Goal: Task Accomplishment & Management: Use online tool/utility

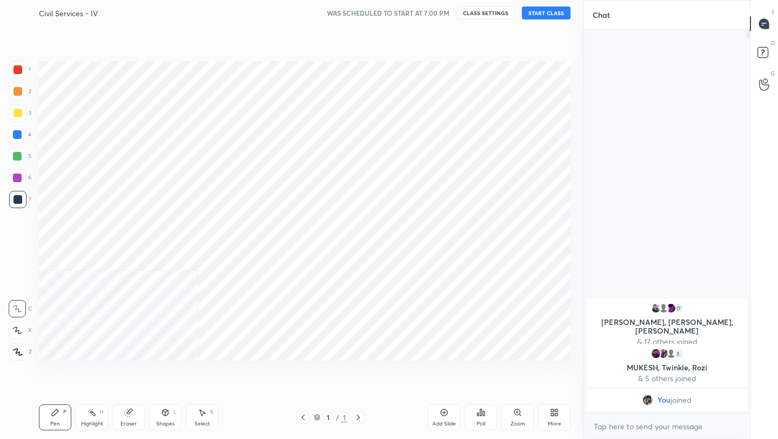
scroll to position [53666, 53495]
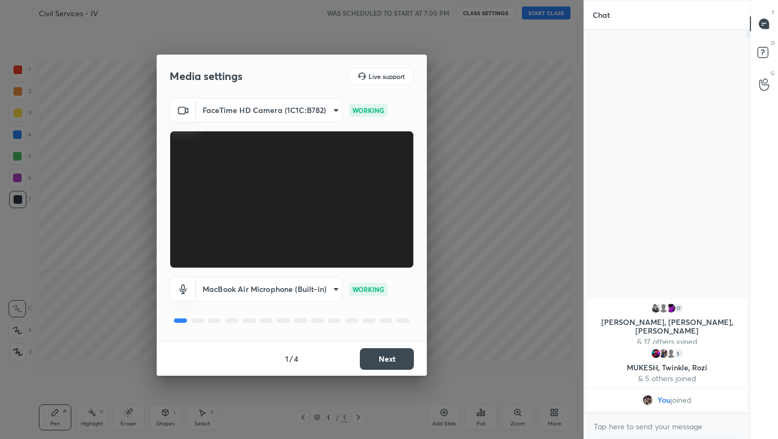
click at [361, 327] on div "MacBook Air Microphone (Built-in) ed7e1bb08a36a4712b7267fbbffab5cd3f6ba719932b4…" at bounding box center [292, 304] width 244 height 72
click at [395, 360] on button "Next" at bounding box center [387, 359] width 54 height 22
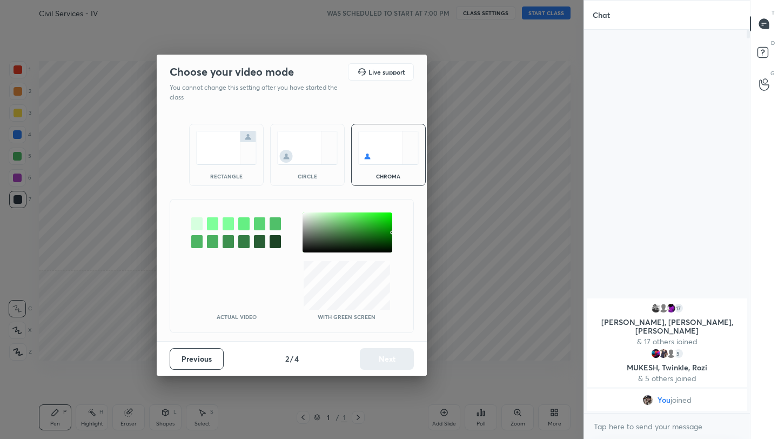
click at [229, 139] on img at bounding box center [226, 148] width 61 height 34
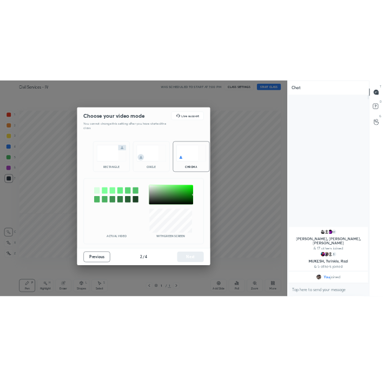
scroll to position [4, 4]
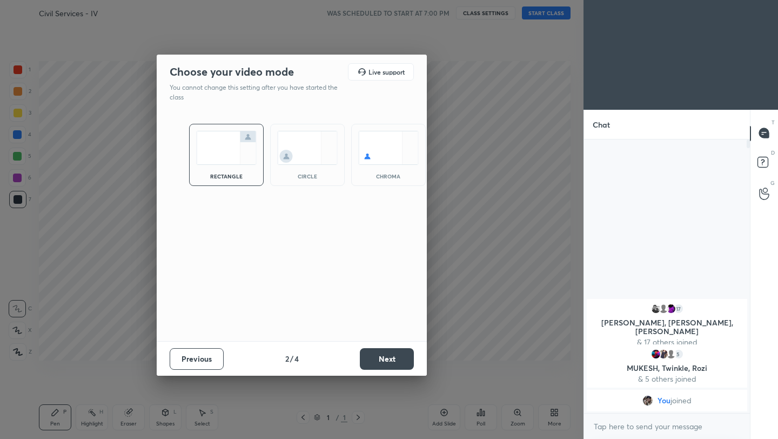
click at [381, 354] on button "Next" at bounding box center [387, 359] width 54 height 22
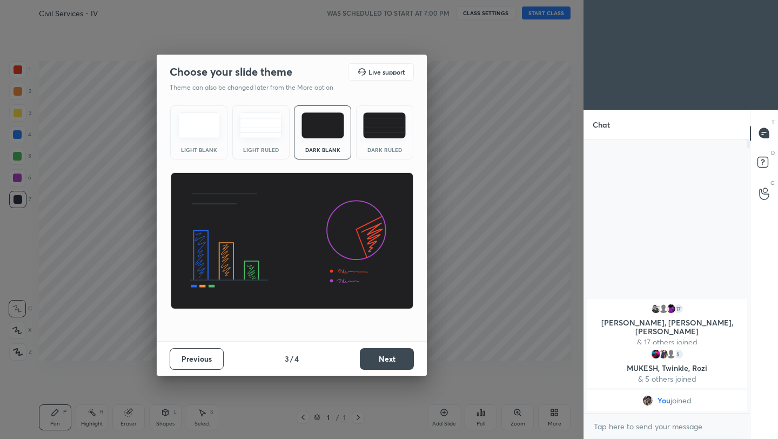
click at [381, 354] on button "Next" at bounding box center [387, 359] width 54 height 22
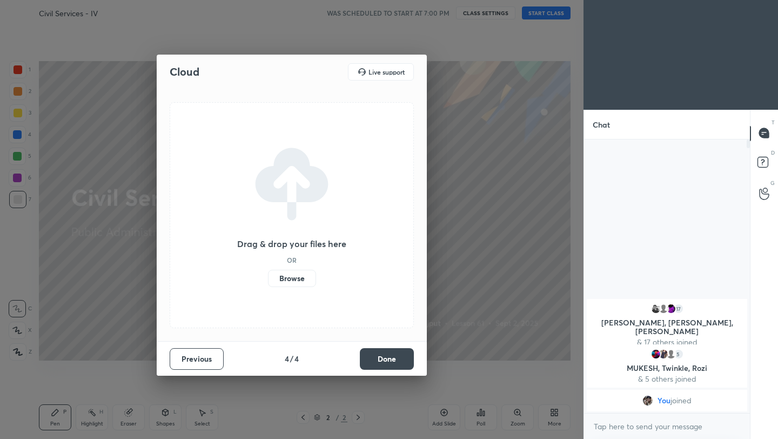
click at [304, 284] on label "Browse" at bounding box center [292, 278] width 48 height 17
click at [268, 284] on input "Browse" at bounding box center [268, 278] width 0 height 17
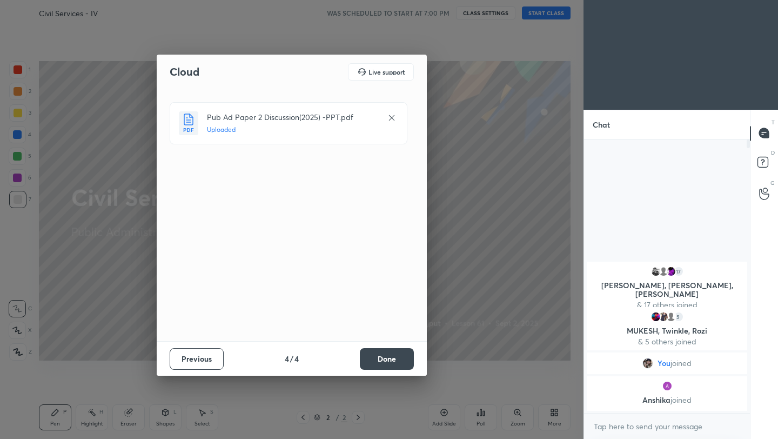
click at [388, 361] on button "Done" at bounding box center [387, 359] width 54 height 22
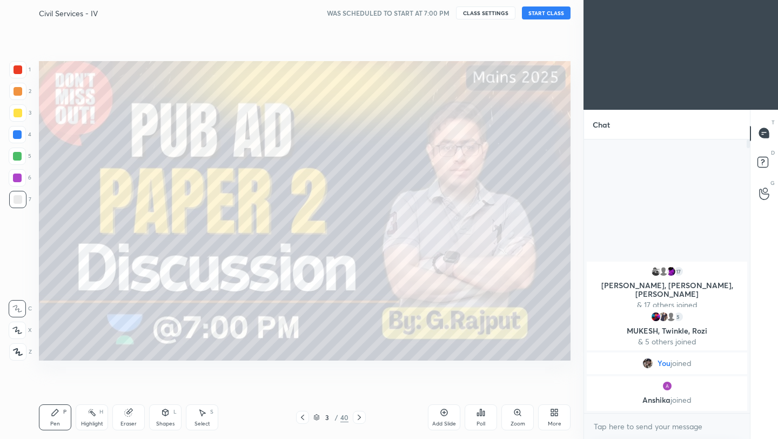
click at [553, 421] on div "More" at bounding box center [555, 423] width 14 height 5
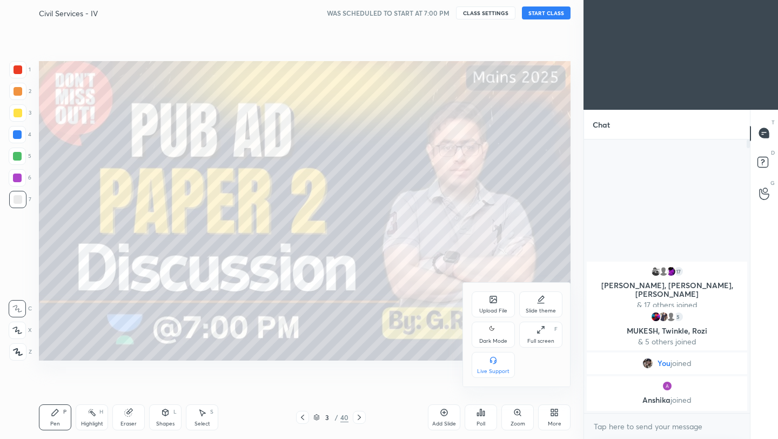
click at [501, 336] on div "Dark Mode" at bounding box center [493, 335] width 43 height 26
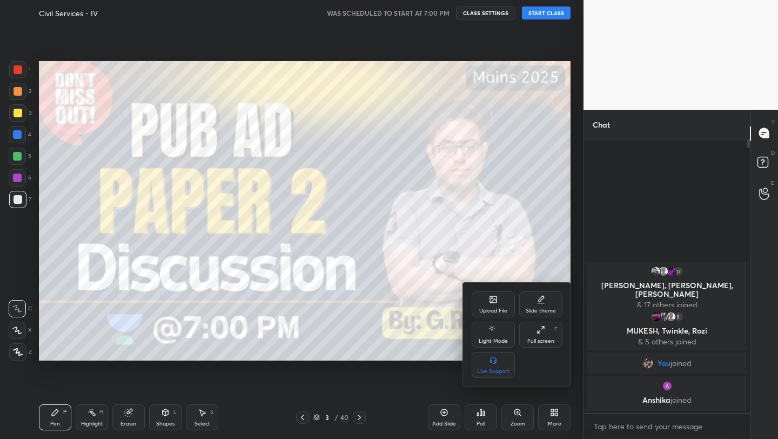
click at [567, 14] on div at bounding box center [389, 219] width 778 height 439
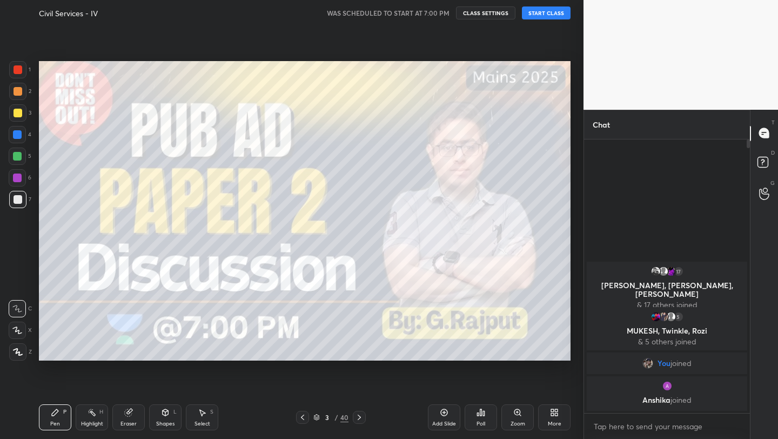
click at [567, 14] on button "START CLASS" at bounding box center [546, 12] width 49 height 13
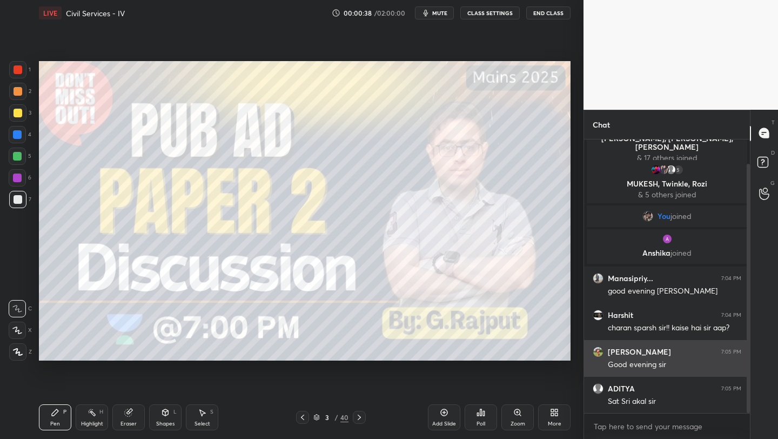
scroll to position [64, 0]
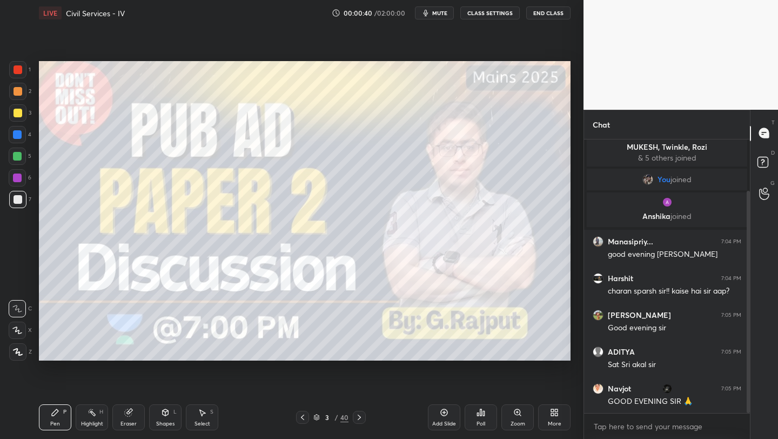
click at [558, 418] on div "More" at bounding box center [554, 417] width 32 height 26
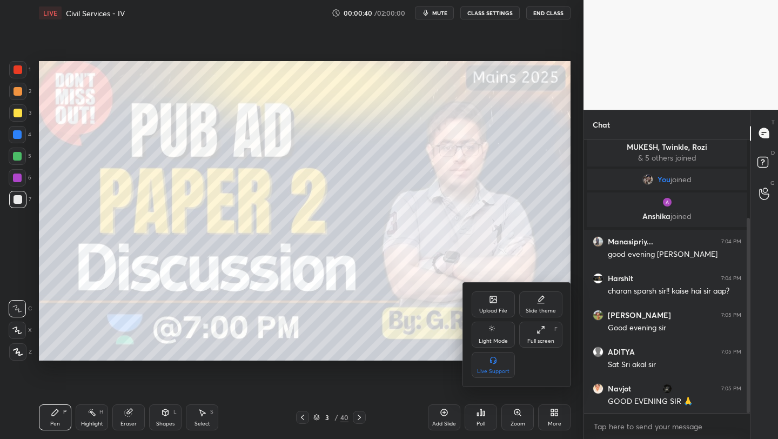
scroll to position [110, 0]
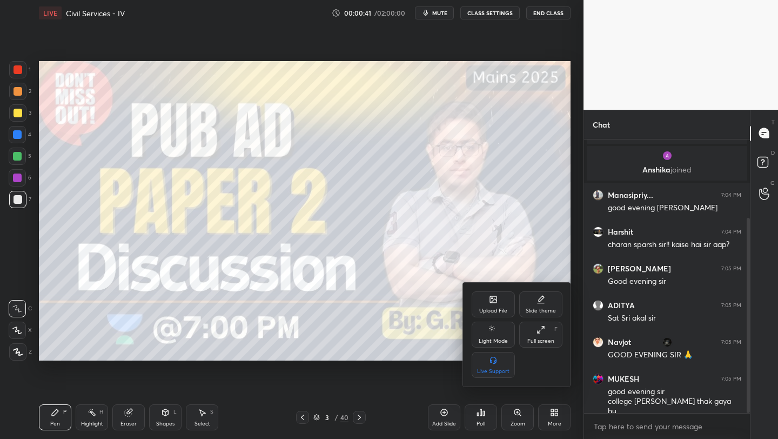
click at [493, 306] on div "Upload File" at bounding box center [493, 304] width 43 height 26
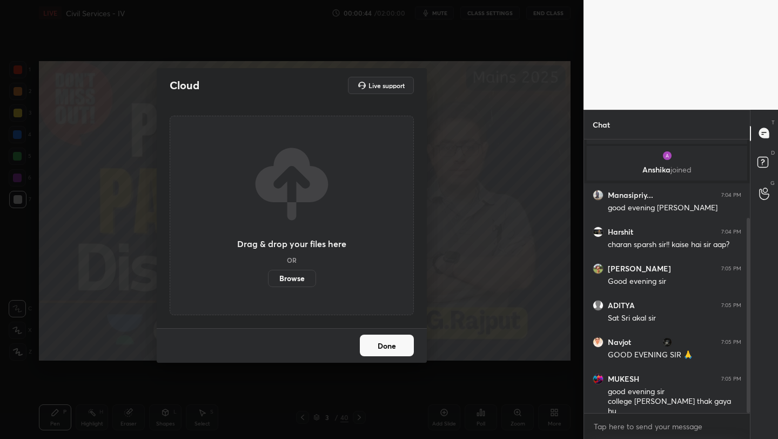
click at [307, 282] on label "Browse" at bounding box center [292, 278] width 48 height 17
click at [268, 282] on input "Browse" at bounding box center [268, 278] width 0 height 17
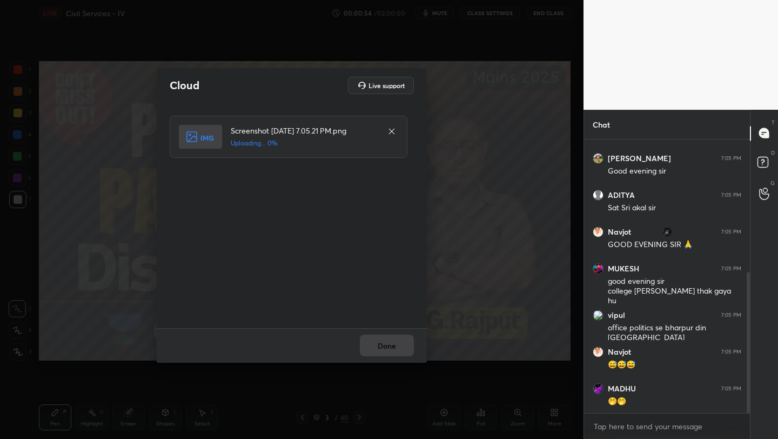
scroll to position [257, 0]
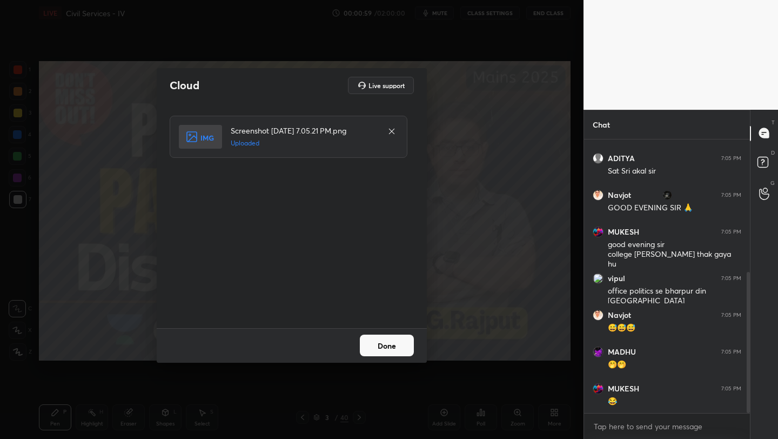
click at [400, 347] on button "Done" at bounding box center [387, 345] width 54 height 22
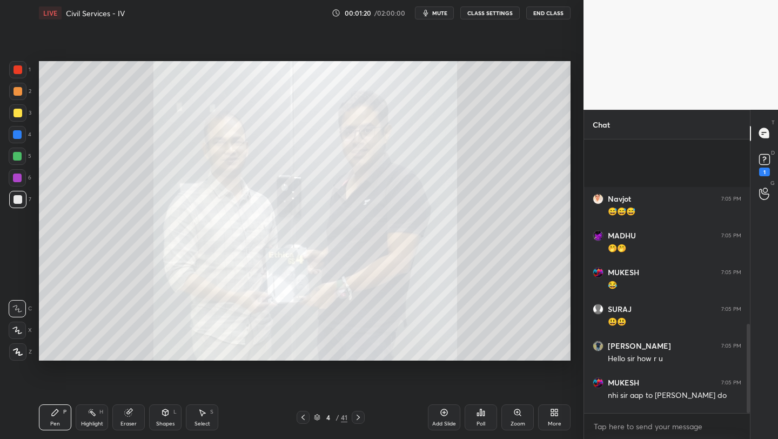
scroll to position [565, 0]
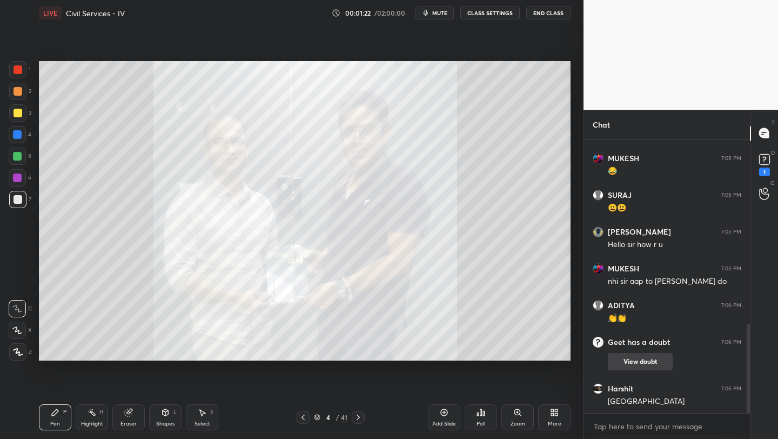
click at [642, 360] on button "View doubt" at bounding box center [640, 361] width 65 height 17
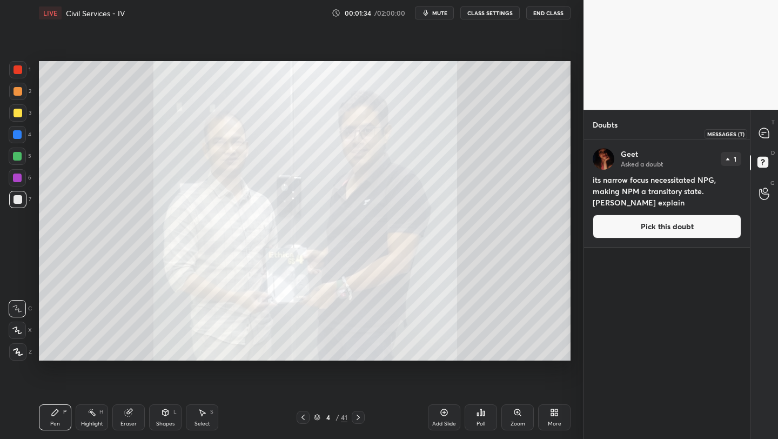
click at [764, 135] on icon at bounding box center [764, 133] width 10 height 10
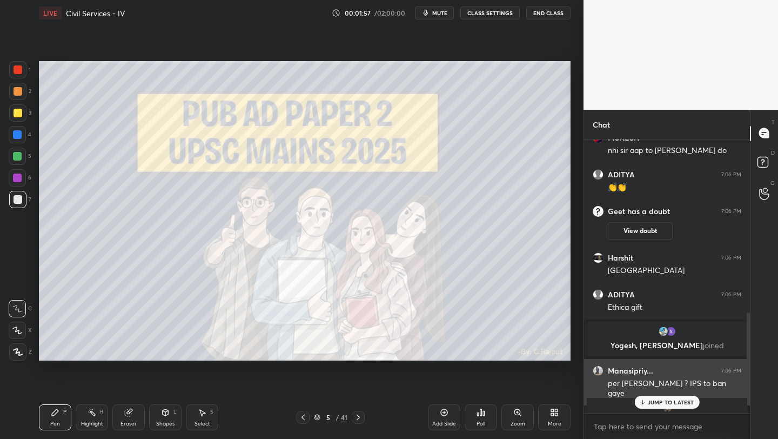
scroll to position [685, 0]
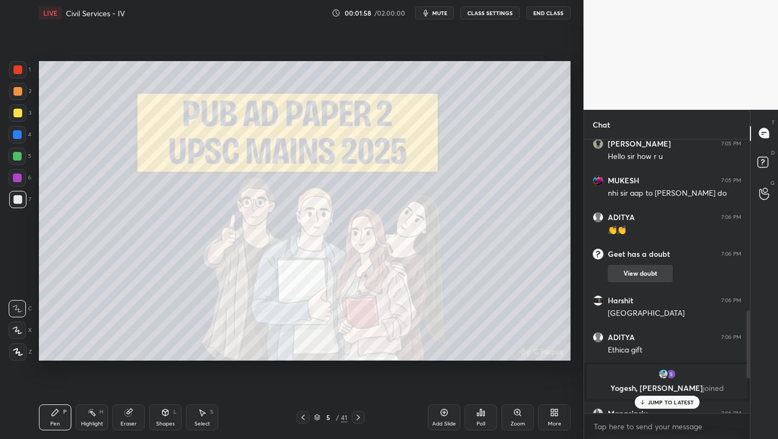
click at [627, 273] on button "View doubt" at bounding box center [640, 273] width 65 height 17
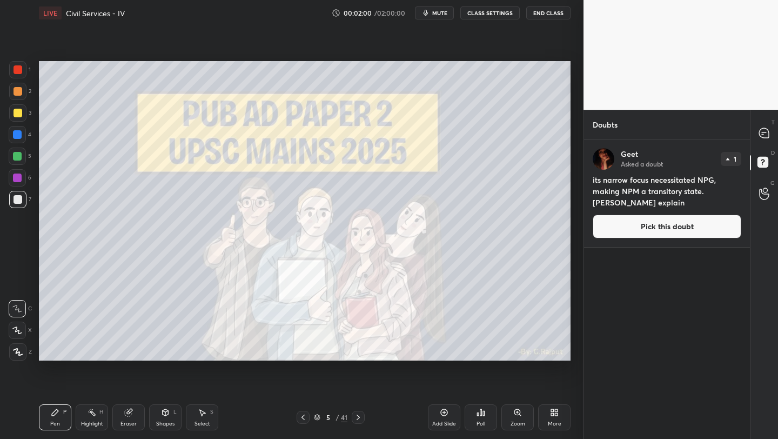
click at [603, 151] on img "grid" at bounding box center [604, 159] width 22 height 22
click at [764, 134] on icon at bounding box center [764, 133] width 10 height 10
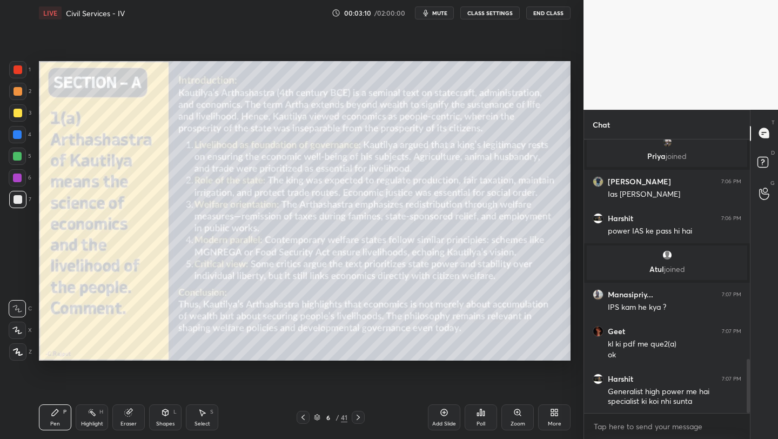
scroll to position [1146, 0]
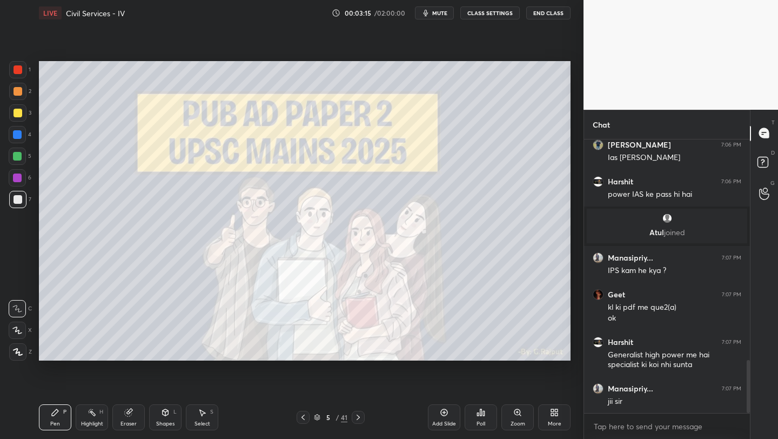
click at [447, 428] on div "Add Slide" at bounding box center [444, 417] width 32 height 26
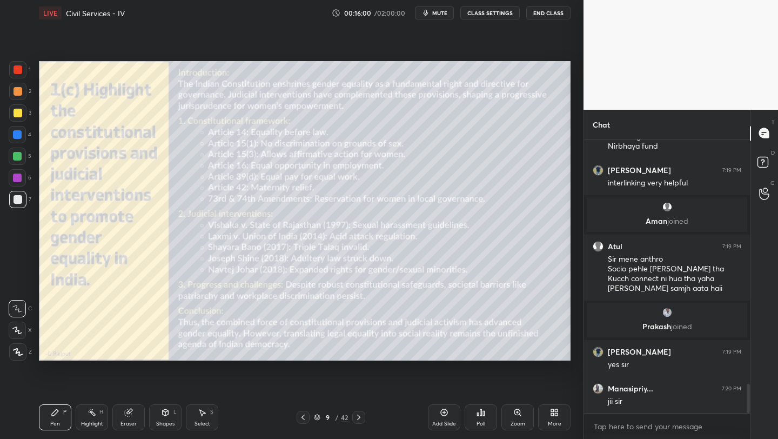
scroll to position [2358, 0]
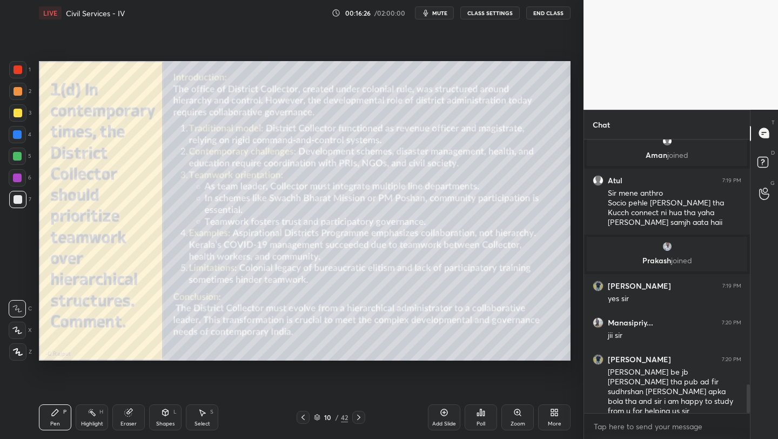
drag, startPoint x: 300, startPoint y: 417, endPoint x: 378, endPoint y: 416, distance: 77.8
click at [300, 417] on icon at bounding box center [303, 417] width 9 height 9
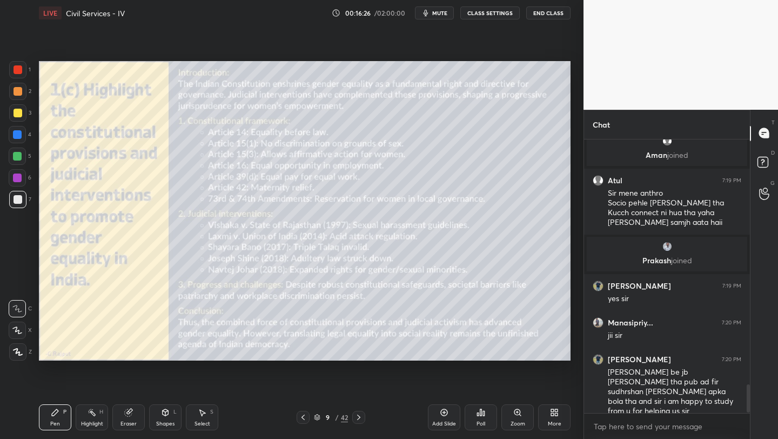
scroll to position [2394, 0]
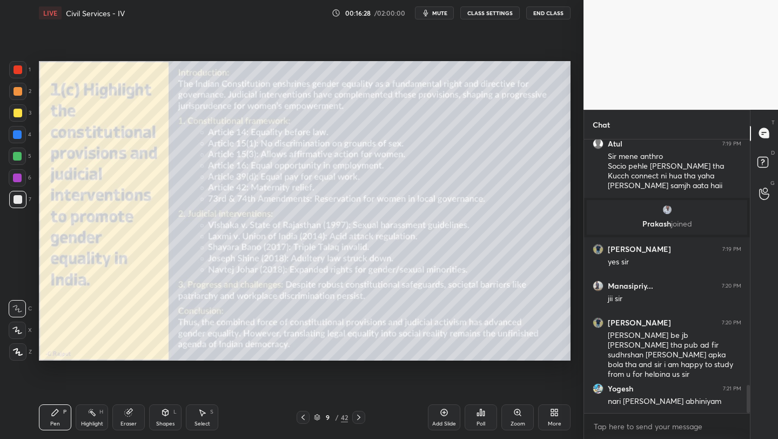
click at [446, 414] on icon at bounding box center [444, 412] width 9 height 9
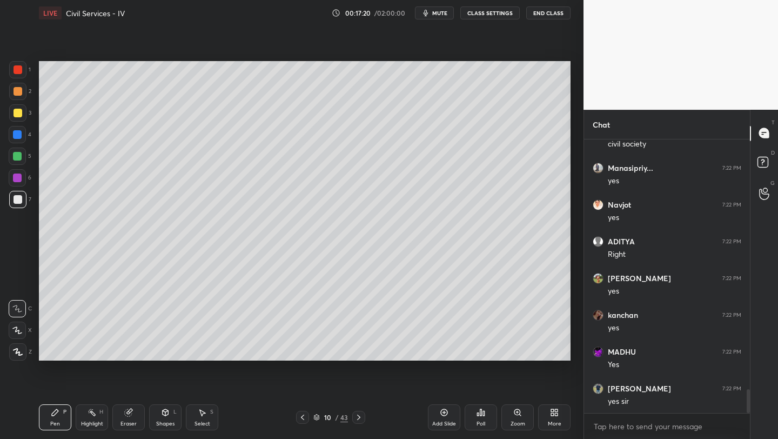
scroll to position [2918, 0]
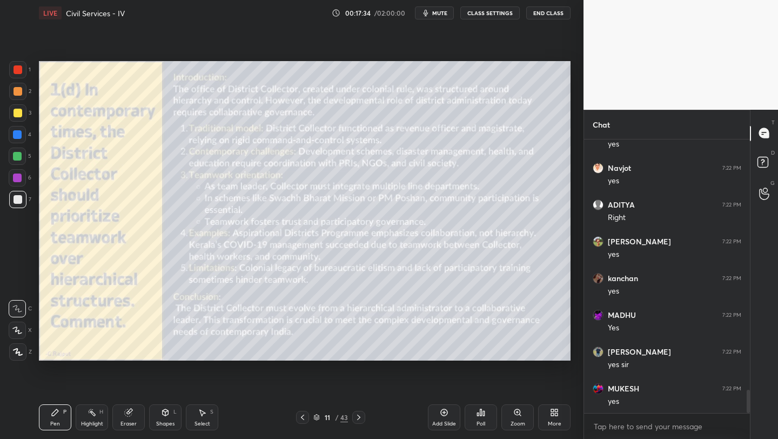
click at [22, 71] on div at bounding box center [18, 69] width 9 height 9
drag, startPoint x: 22, startPoint y: 349, endPoint x: 36, endPoint y: 339, distance: 16.3
click at [22, 349] on div at bounding box center [17, 351] width 17 height 17
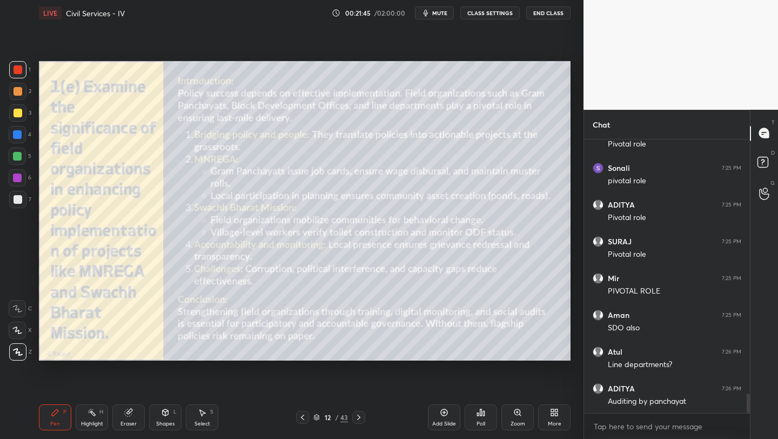
scroll to position [3579, 0]
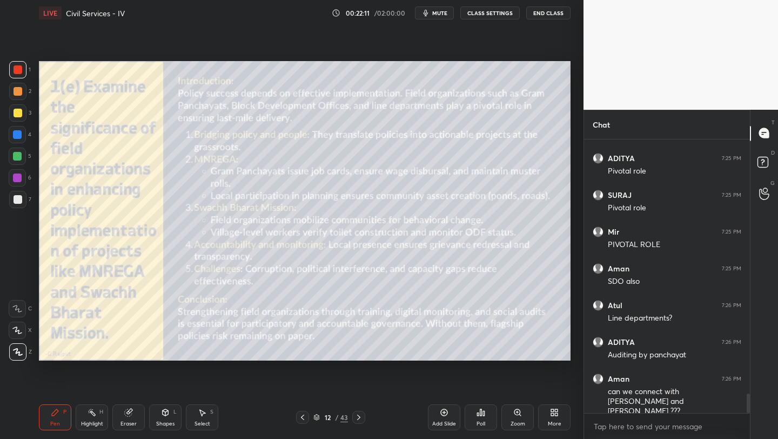
click at [187, 363] on div "Setting up your live class Poll for secs No correct answer Start poll" at bounding box center [305, 211] width 540 height 370
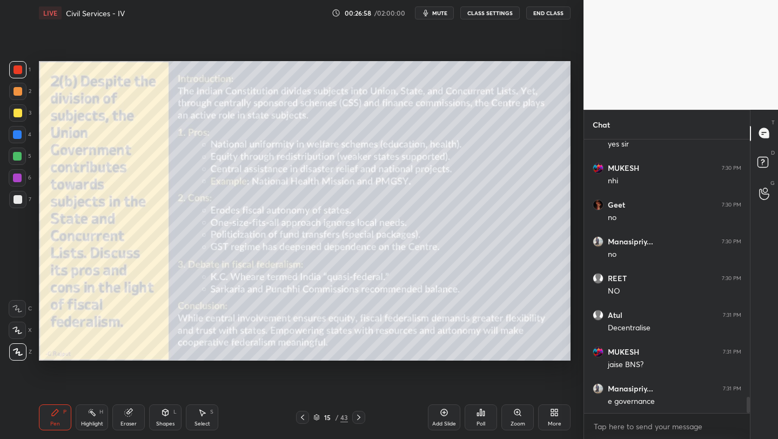
scroll to position [4354, 0]
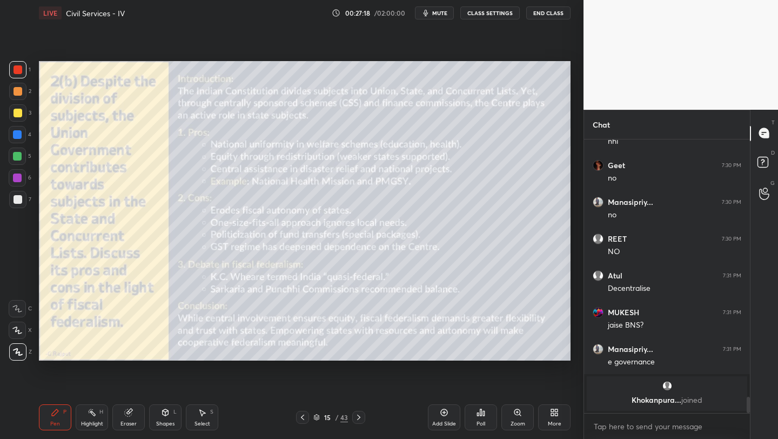
click at [442, 418] on div "Add Slide" at bounding box center [444, 417] width 32 height 26
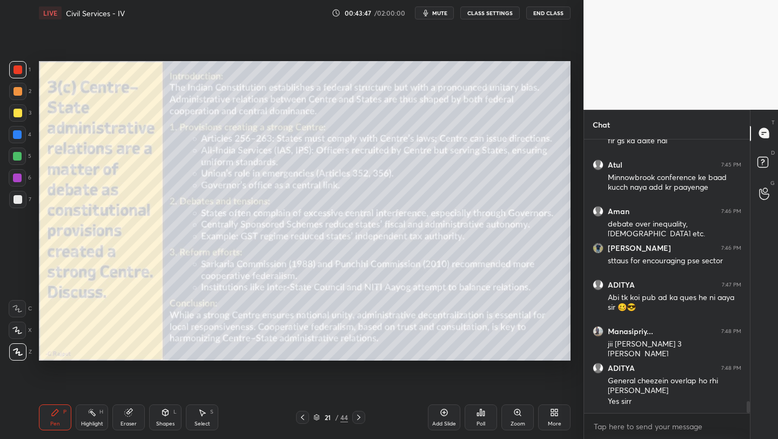
scroll to position [6061, 0]
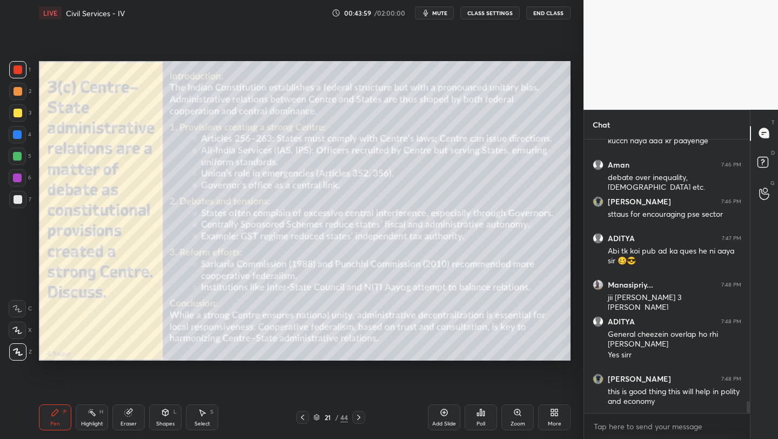
drag, startPoint x: 447, startPoint y: 420, endPoint x: 459, endPoint y: 404, distance: 20.4
click at [447, 421] on div "Add Slide" at bounding box center [444, 423] width 24 height 5
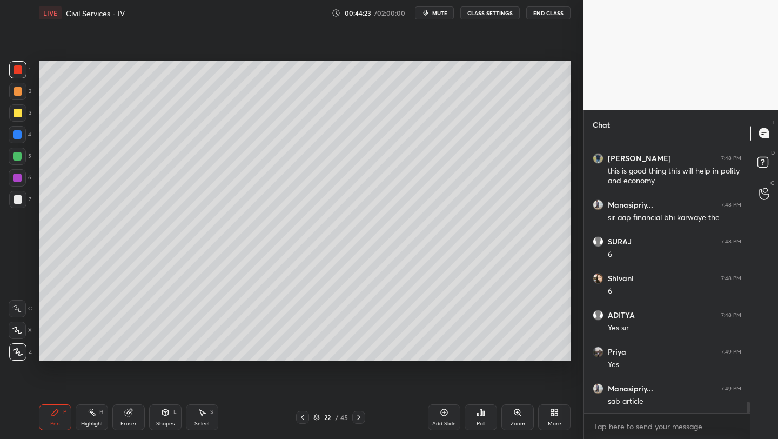
scroll to position [6318, 0]
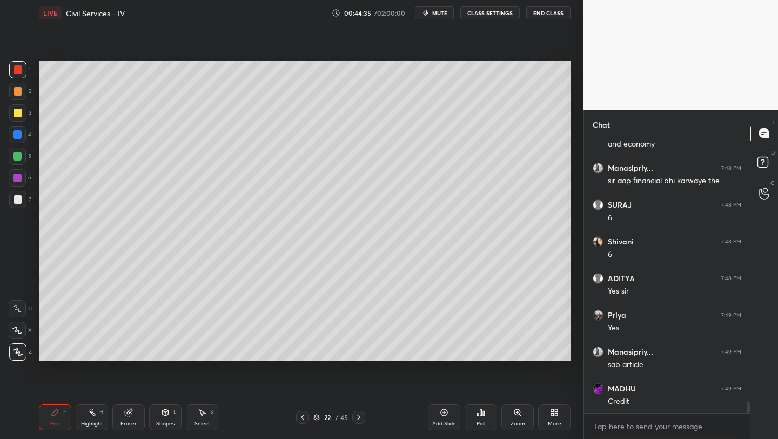
drag, startPoint x: 125, startPoint y: 416, endPoint x: 111, endPoint y: 405, distance: 17.4
click at [125, 417] on div "Eraser" at bounding box center [128, 417] width 32 height 26
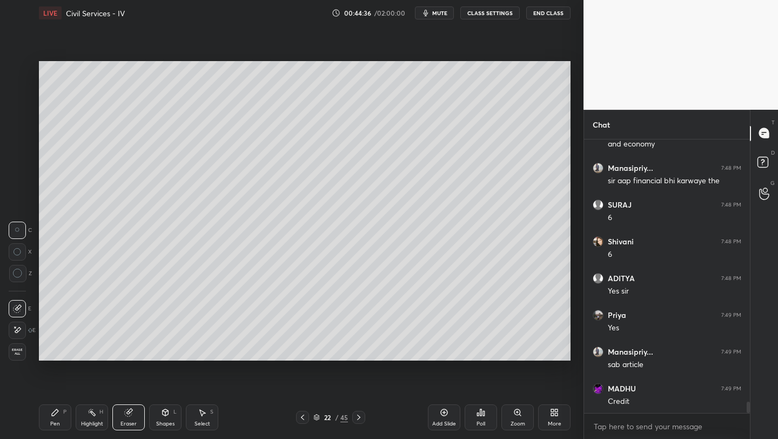
click at [21, 353] on span "Erase all" at bounding box center [17, 352] width 16 height 8
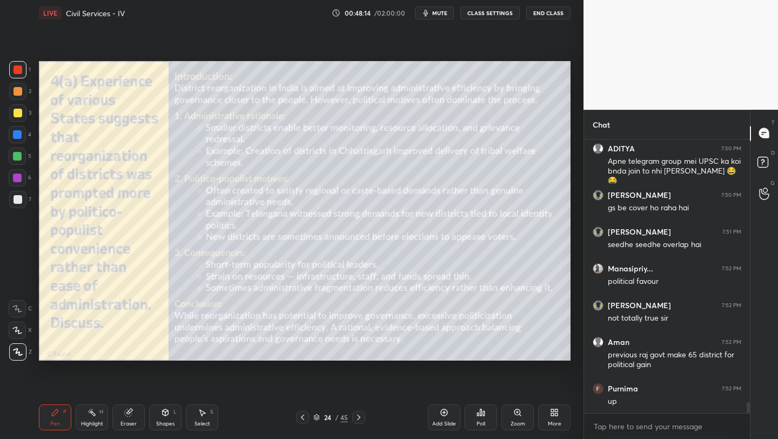
scroll to position [6624, 0]
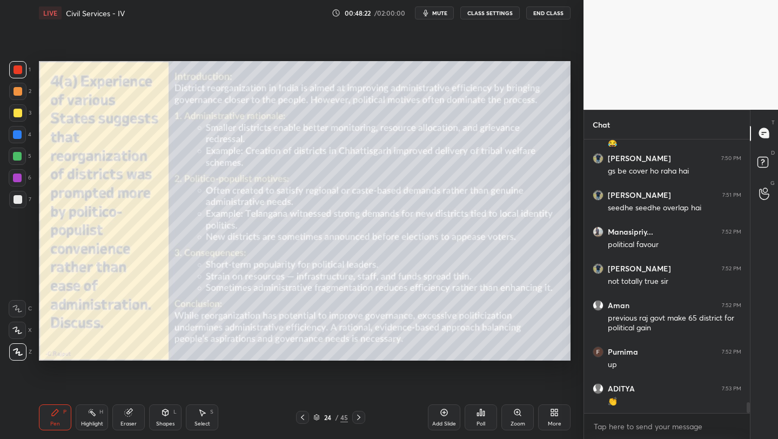
click at [445, 416] on icon at bounding box center [444, 412] width 9 height 9
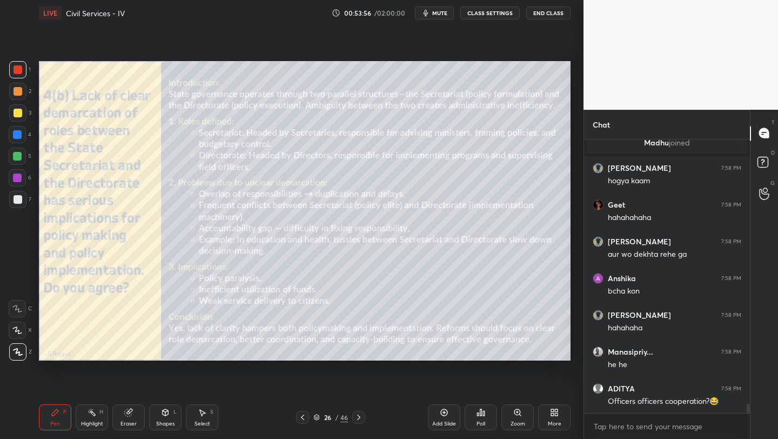
scroll to position [7962, 0]
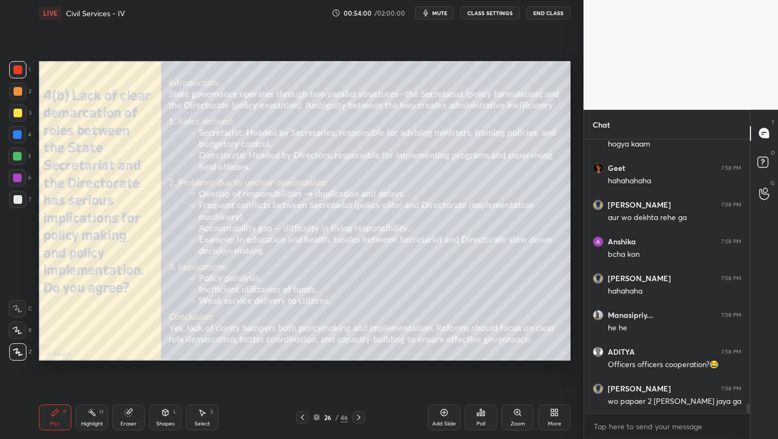
click at [24, 73] on div at bounding box center [17, 69] width 17 height 17
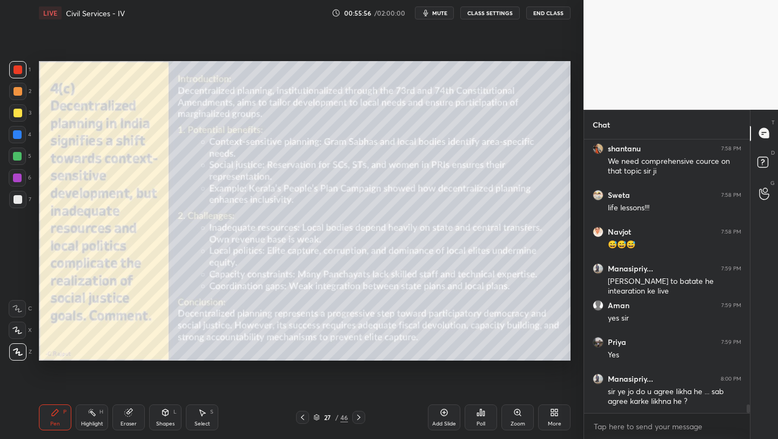
scroll to position [8275, 0]
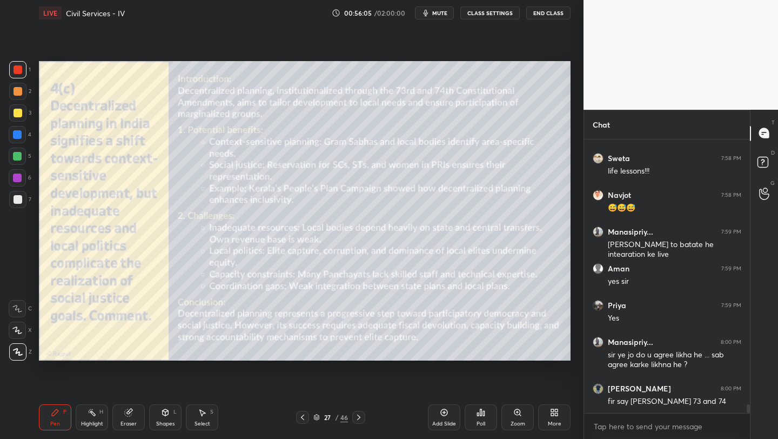
click at [448, 410] on icon at bounding box center [444, 412] width 9 height 9
click at [1, 162] on div "1 2 3 4 5 6 7 C X Z C X Z E E Erase all H H LIVE Civil Services - IV 00:56:41 /…" at bounding box center [287, 219] width 575 height 439
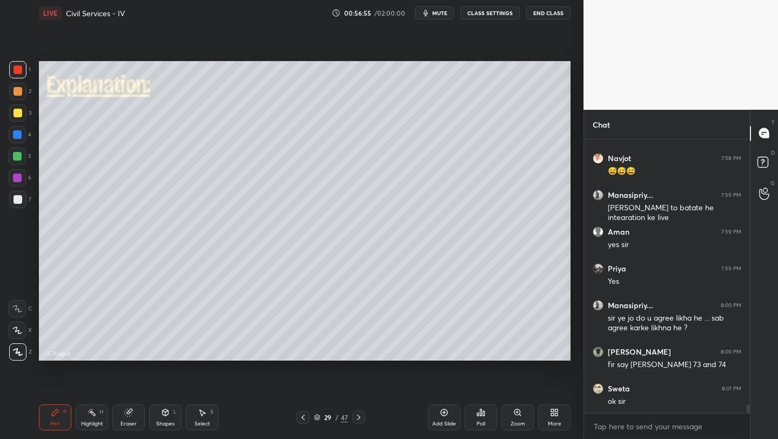
scroll to position [8349, 0]
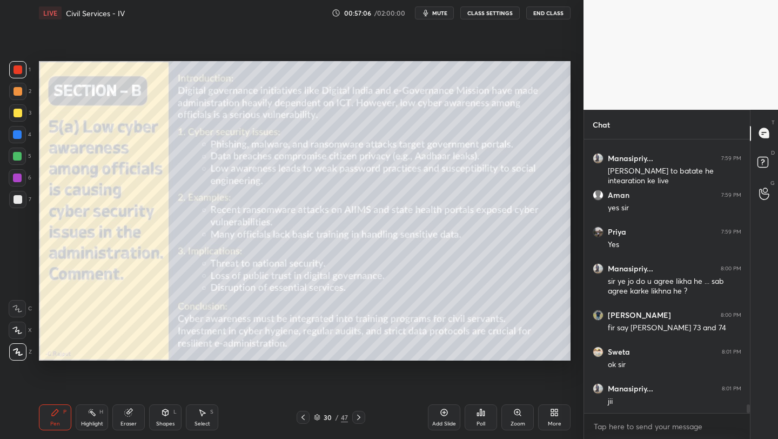
click at [434, 12] on span "mute" at bounding box center [439, 13] width 15 height 8
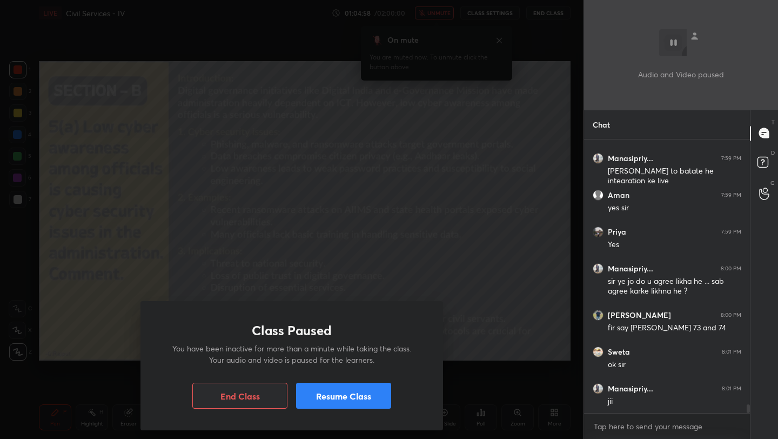
click at [360, 397] on button "Resume Class" at bounding box center [343, 396] width 95 height 26
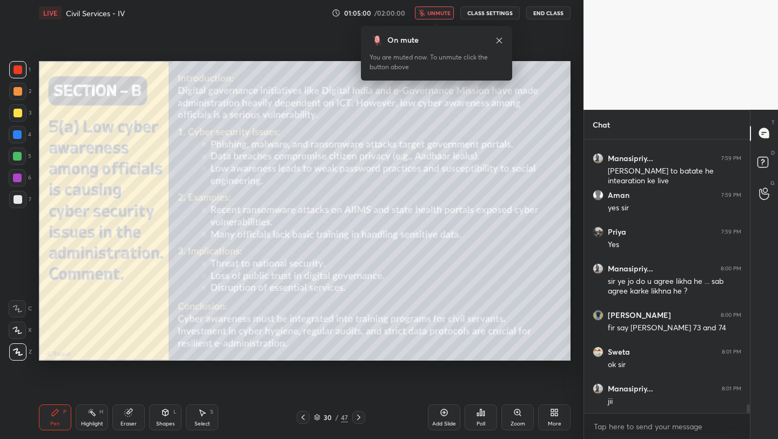
click at [433, 12] on span "unmute" at bounding box center [438, 13] width 23 height 8
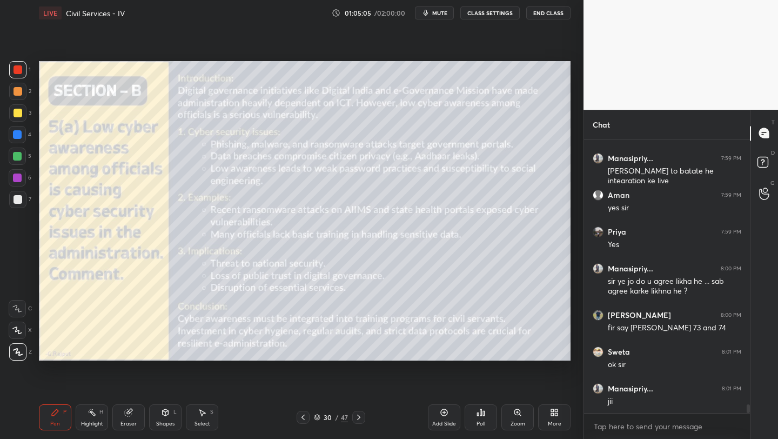
click at [433, 14] on button "mute" at bounding box center [434, 12] width 39 height 13
click at [431, 13] on span "unmute" at bounding box center [438, 13] width 23 height 8
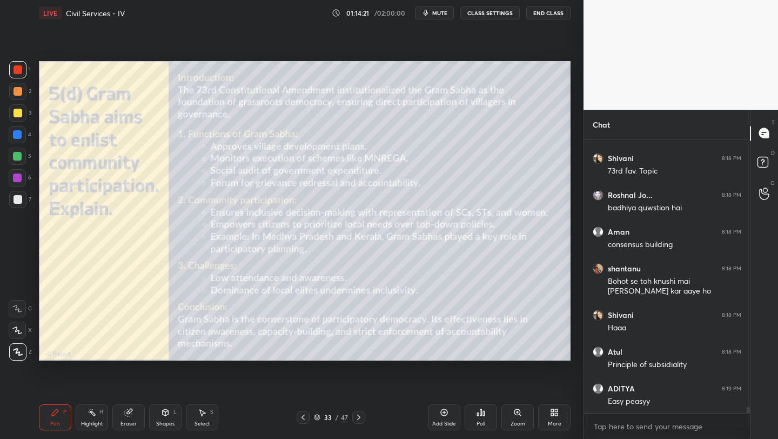
scroll to position [11248, 0]
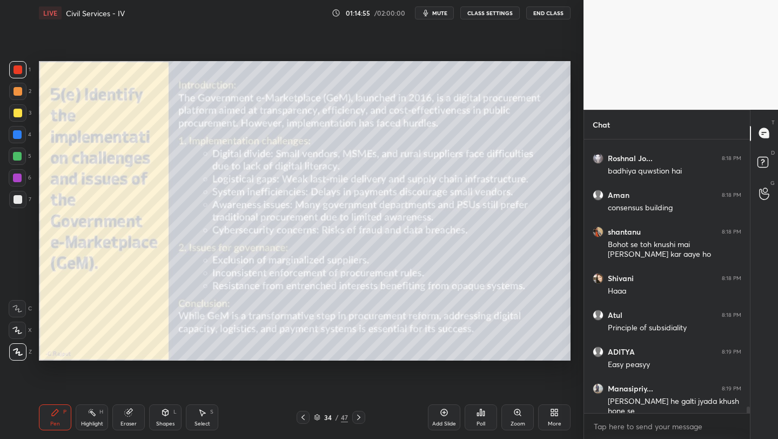
click at [550, 423] on div "More" at bounding box center [555, 423] width 14 height 5
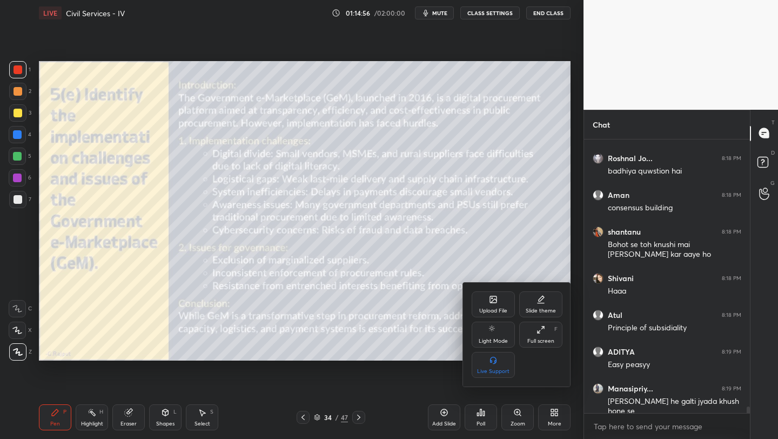
click at [501, 311] on div "Upload File" at bounding box center [493, 310] width 28 height 5
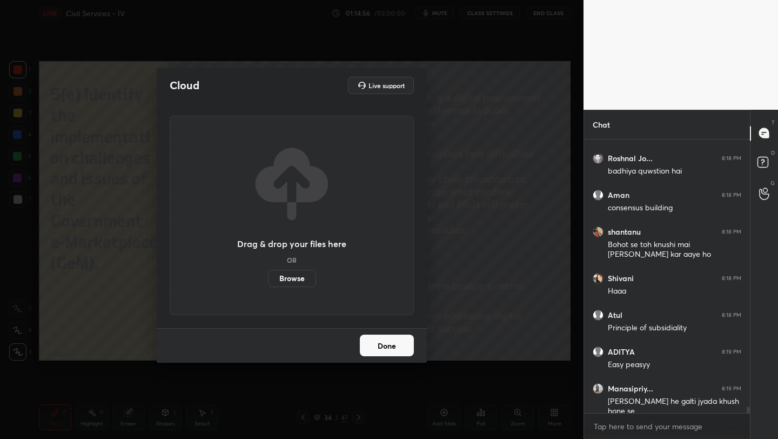
click at [294, 280] on label "Browse" at bounding box center [292, 278] width 48 height 17
click at [268, 280] on input "Browse" at bounding box center [268, 278] width 0 height 17
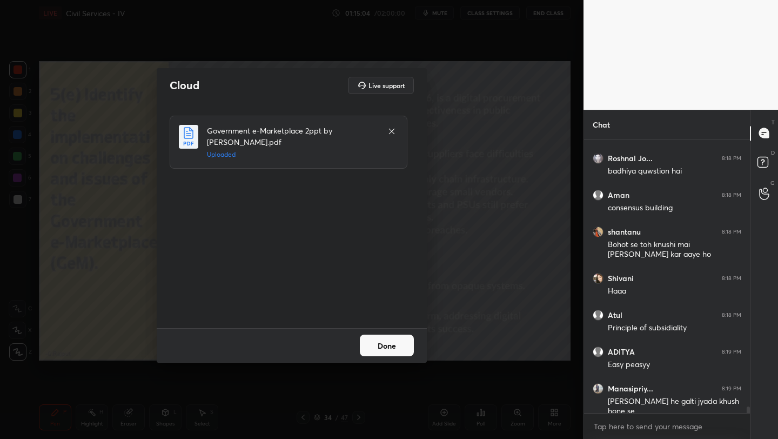
click at [405, 346] on button "Done" at bounding box center [387, 345] width 54 height 22
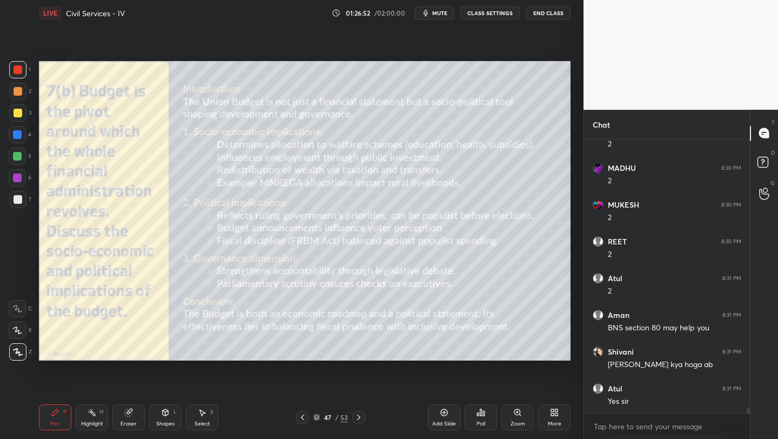
scroll to position [13721, 0]
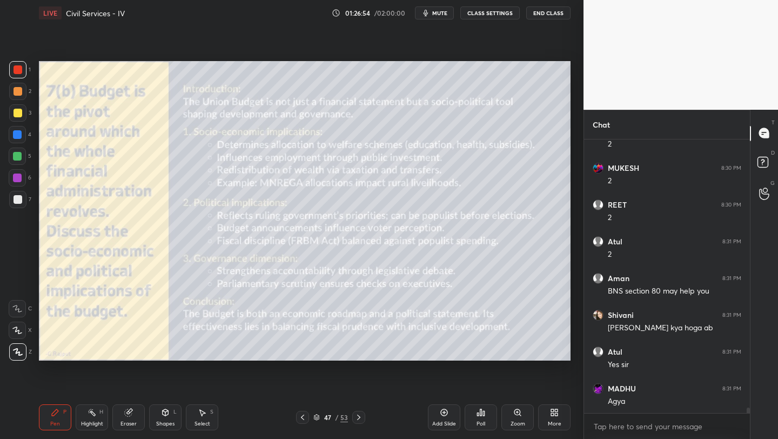
click at [444, 409] on icon at bounding box center [444, 412] width 9 height 9
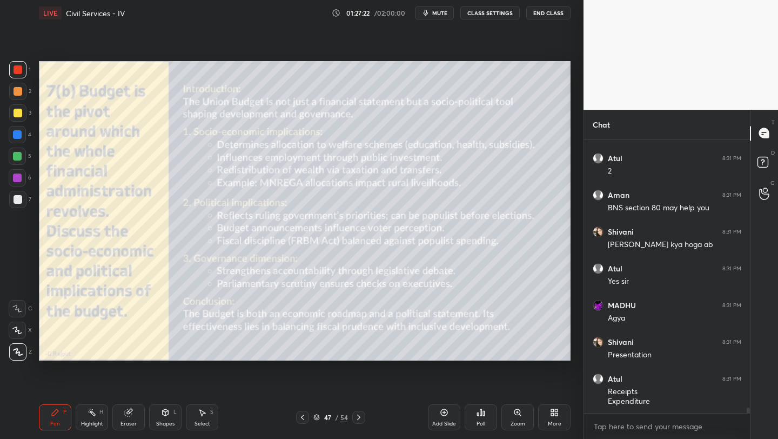
scroll to position [13841, 0]
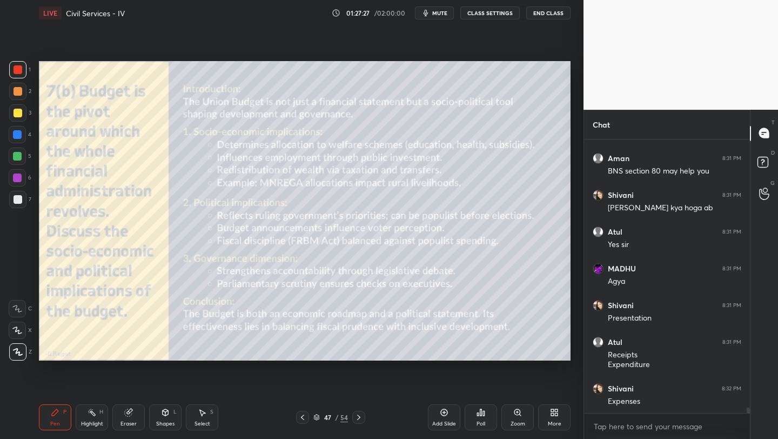
click at [445, 409] on icon at bounding box center [444, 412] width 9 height 9
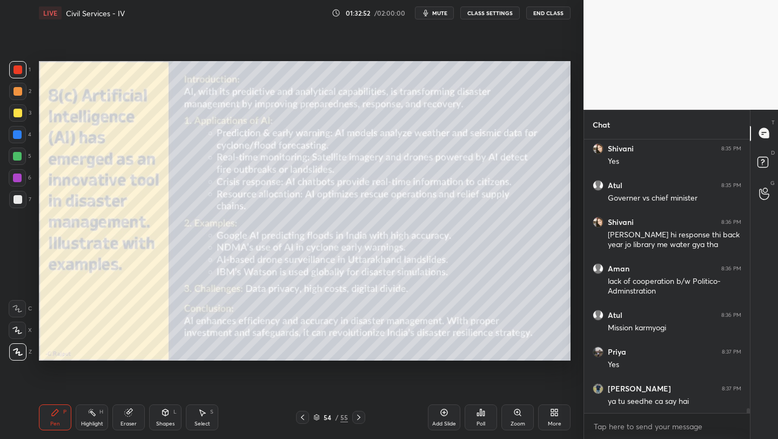
scroll to position [15105, 0]
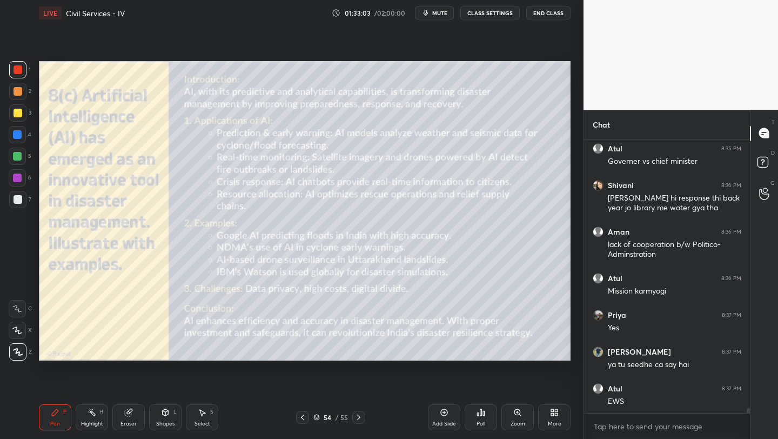
click at [440, 413] on icon at bounding box center [444, 412] width 9 height 9
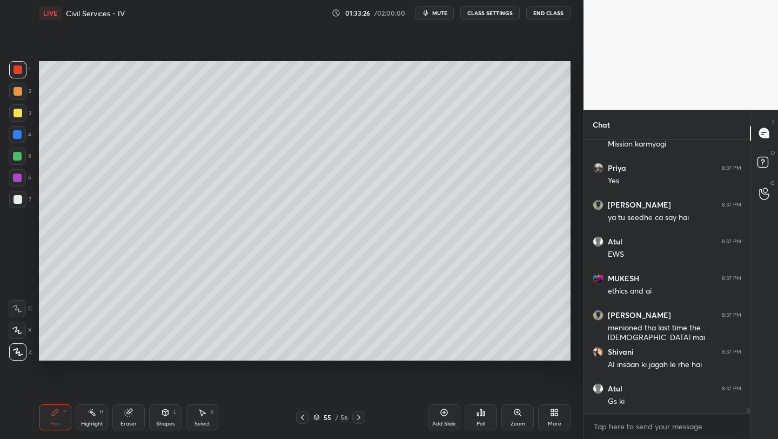
scroll to position [15289, 0]
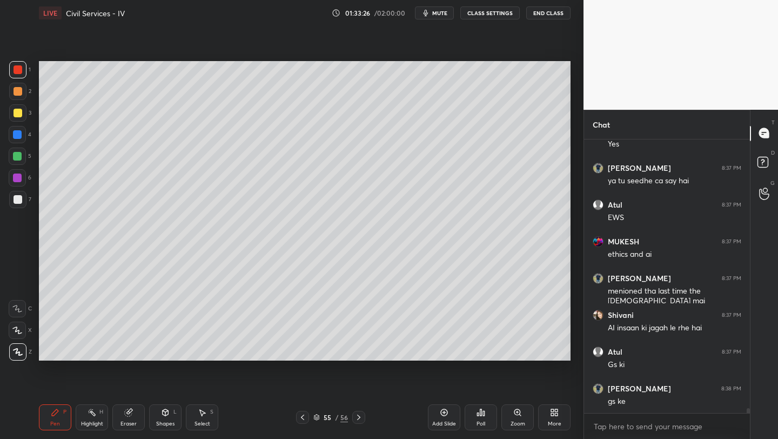
drag, startPoint x: 26, startPoint y: 108, endPoint x: 33, endPoint y: 108, distance: 7.0
click at [26, 108] on div "3" at bounding box center [20, 112] width 22 height 17
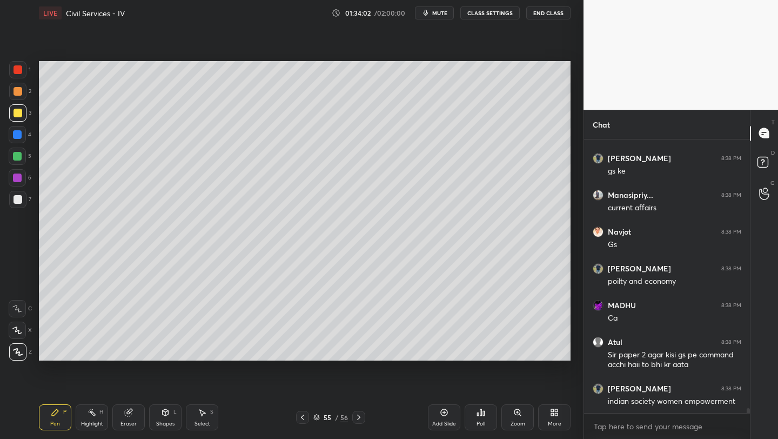
scroll to position [15556, 0]
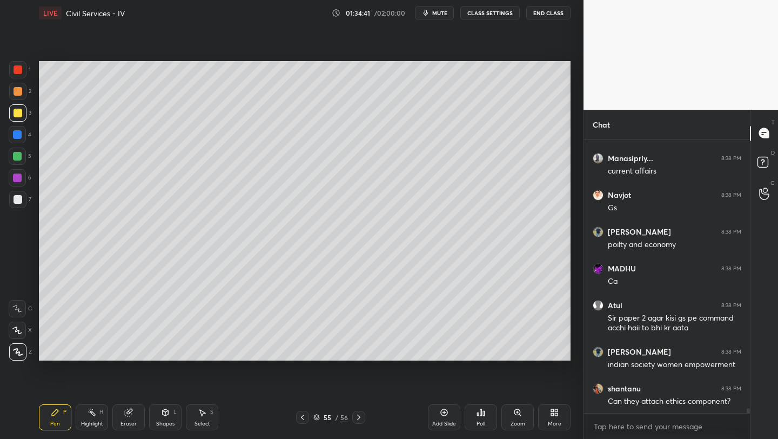
click at [546, 421] on div "More" at bounding box center [554, 417] width 32 height 26
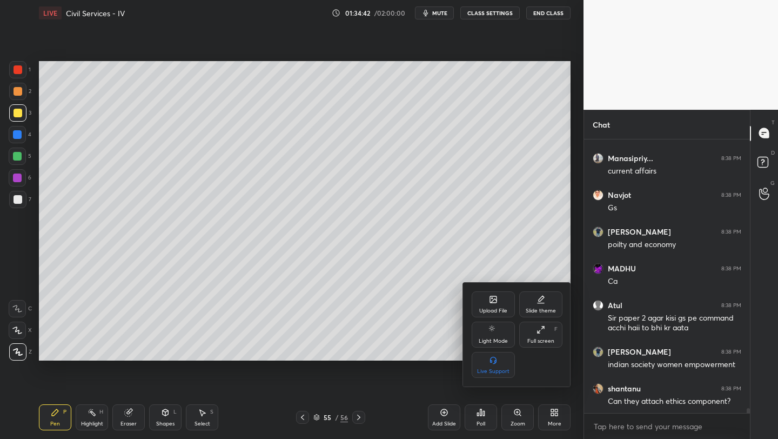
click at [484, 302] on div "Upload File" at bounding box center [493, 304] width 43 height 26
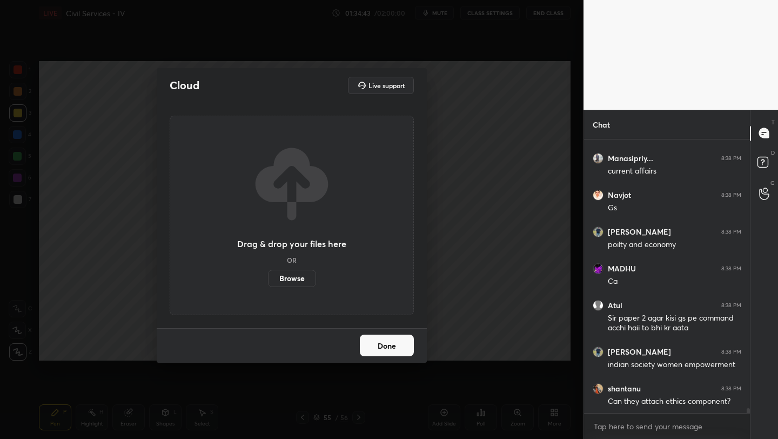
click at [291, 281] on label "Browse" at bounding box center [292, 278] width 48 height 17
click at [268, 281] on input "Browse" at bounding box center [268, 278] width 0 height 17
click at [289, 281] on label "Browse" at bounding box center [292, 278] width 48 height 17
click at [268, 281] on input "Browse" at bounding box center [268, 278] width 0 height 17
click at [287, 282] on label "Browse" at bounding box center [292, 278] width 48 height 17
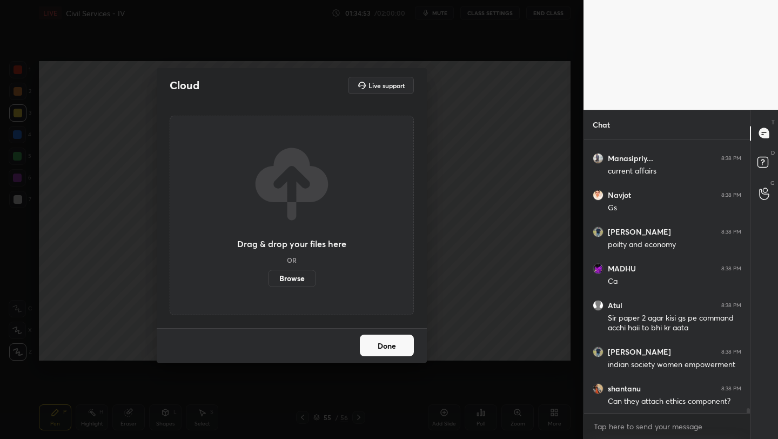
click at [268, 282] on input "Browse" at bounding box center [268, 278] width 0 height 17
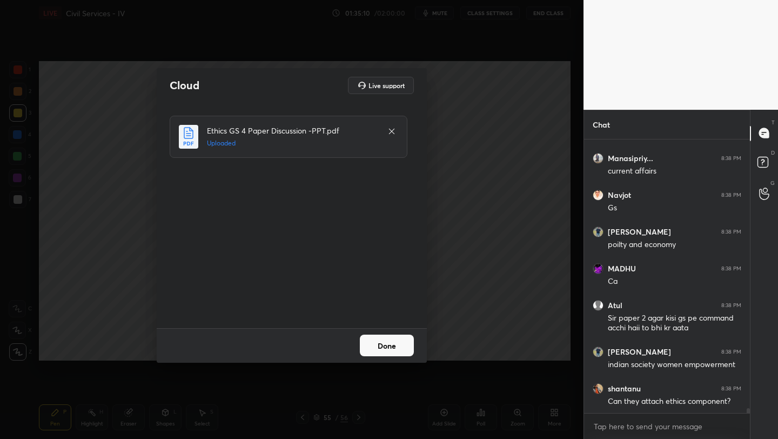
click at [389, 349] on button "Done" at bounding box center [387, 345] width 54 height 22
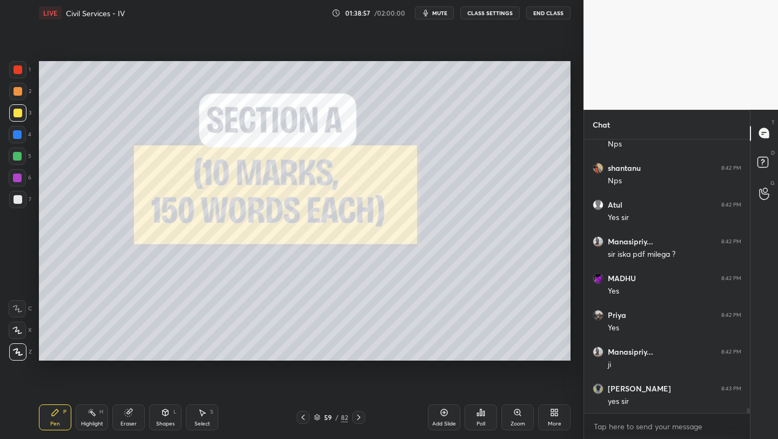
scroll to position [16080, 0]
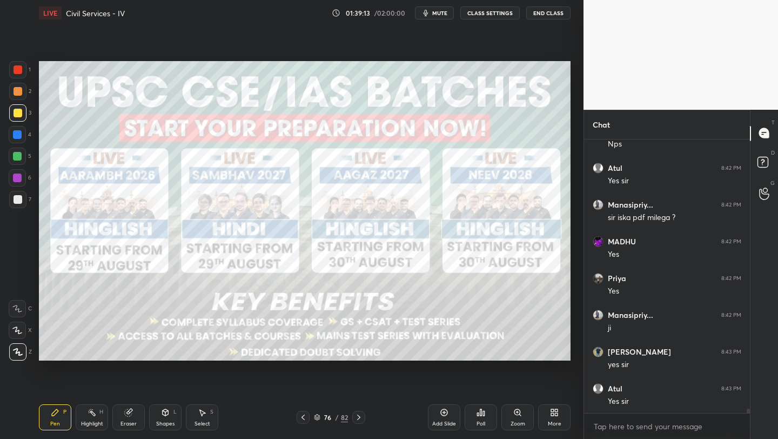
click at [441, 422] on div "Add Slide" at bounding box center [444, 423] width 24 height 5
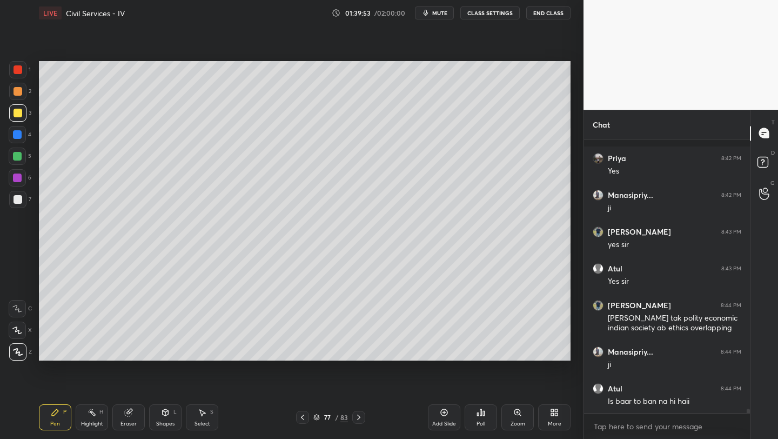
scroll to position [16256, 0]
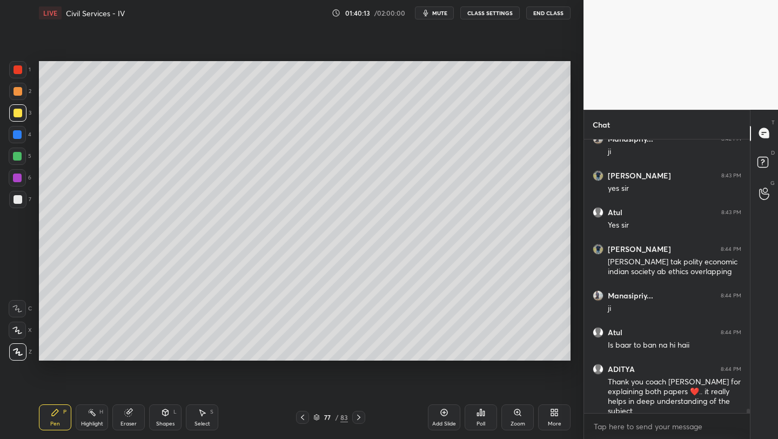
click at [444, 414] on icon at bounding box center [444, 412] width 9 height 9
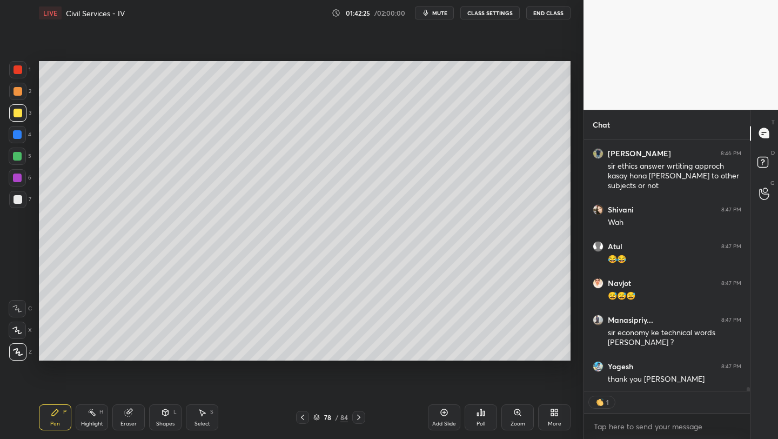
scroll to position [17159, 0]
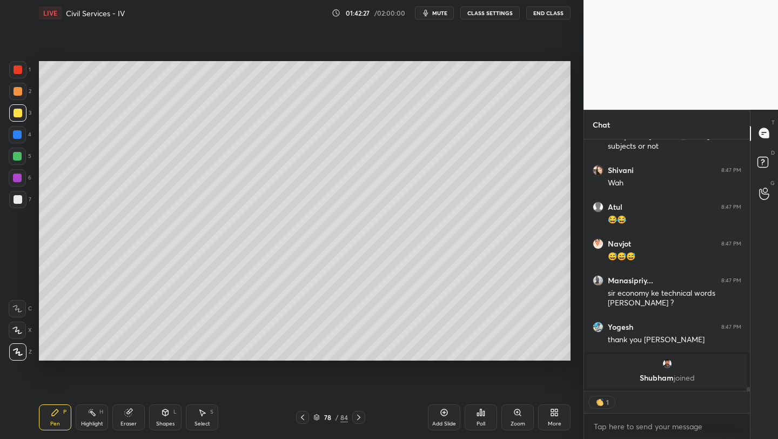
drag, startPoint x: 439, startPoint y: 412, endPoint x: 449, endPoint y: 401, distance: 14.5
click at [439, 412] on div "Add Slide" at bounding box center [444, 417] width 32 height 26
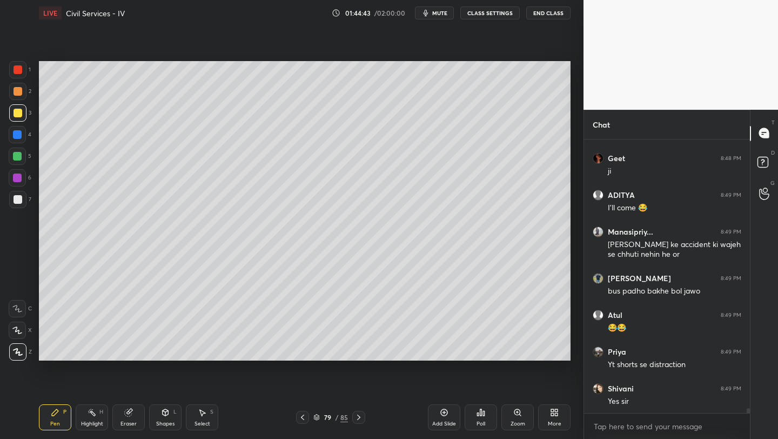
scroll to position [15799, 0]
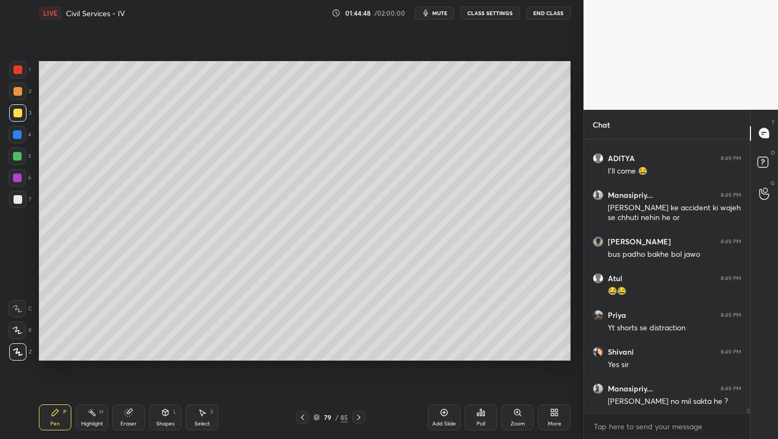
drag, startPoint x: 449, startPoint y: 420, endPoint x: 454, endPoint y: 419, distance: 5.4
click at [451, 421] on div "Add Slide" at bounding box center [444, 423] width 24 height 5
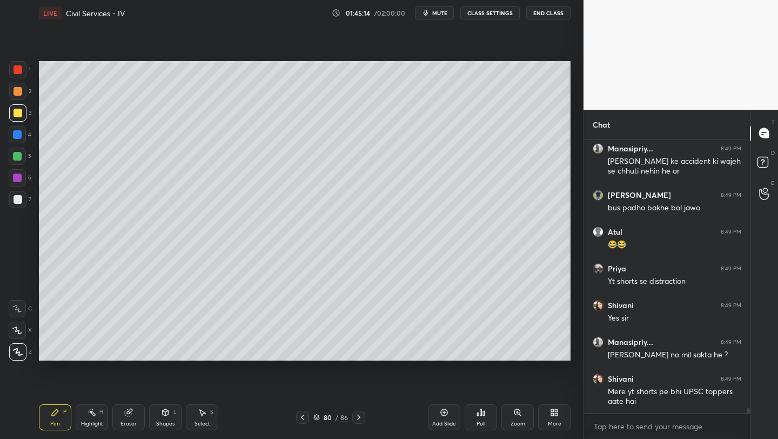
scroll to position [15892, 0]
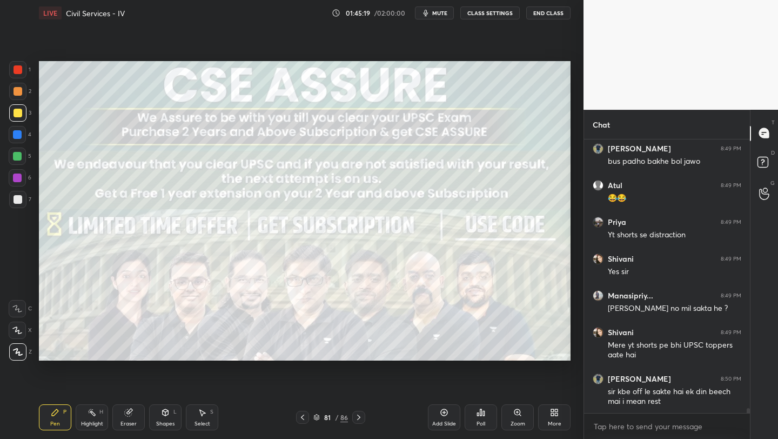
click at [451, 422] on div "Add Slide" at bounding box center [444, 423] width 24 height 5
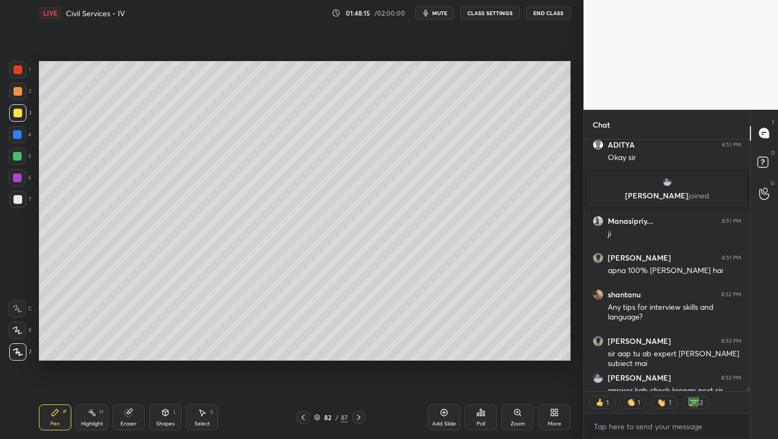
scroll to position [16077, 0]
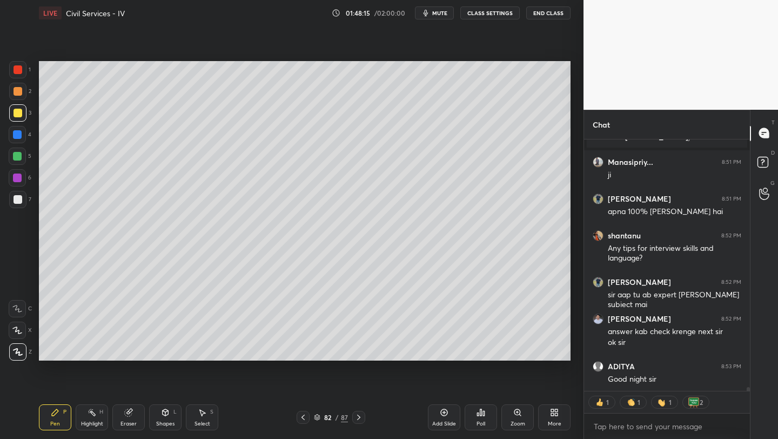
click at [558, 12] on button "End Class" at bounding box center [548, 12] width 44 height 13
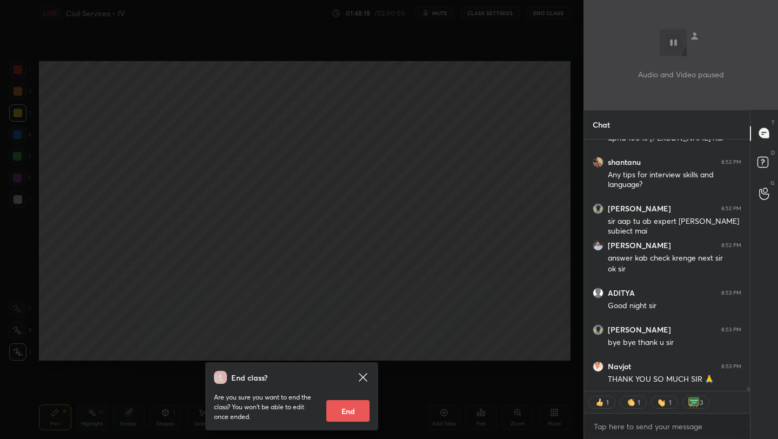
scroll to position [16207, 0]
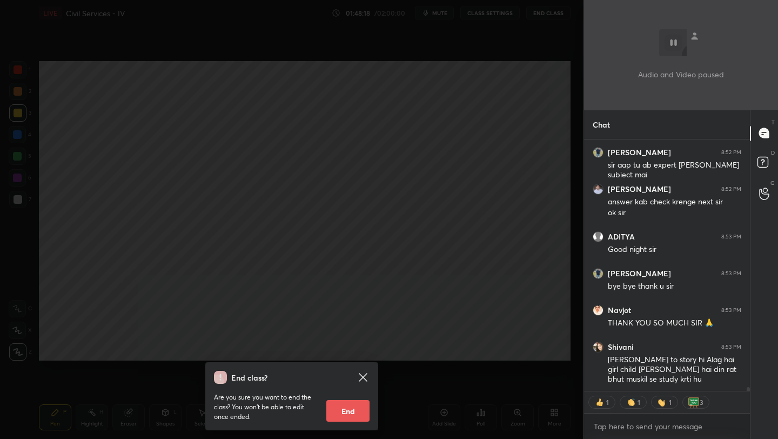
click at [354, 412] on button "End" at bounding box center [347, 411] width 43 height 22
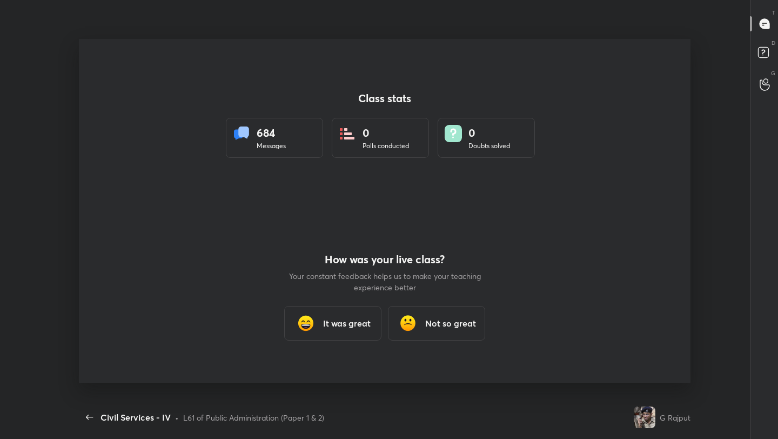
scroll to position [370, 672]
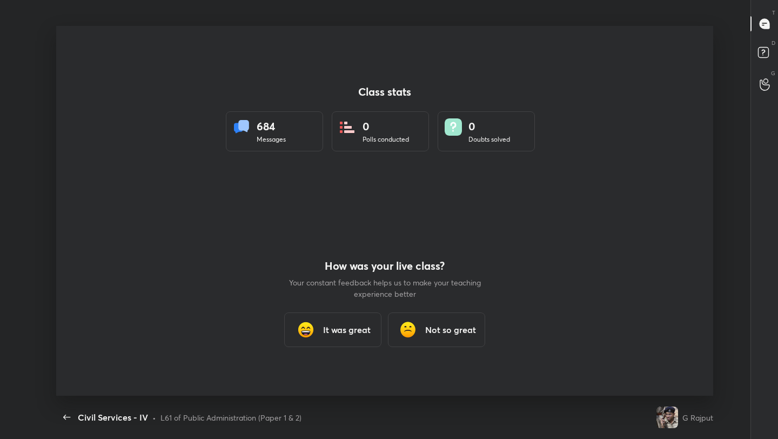
click at [343, 330] on h3 "It was great" at bounding box center [347, 329] width 48 height 13
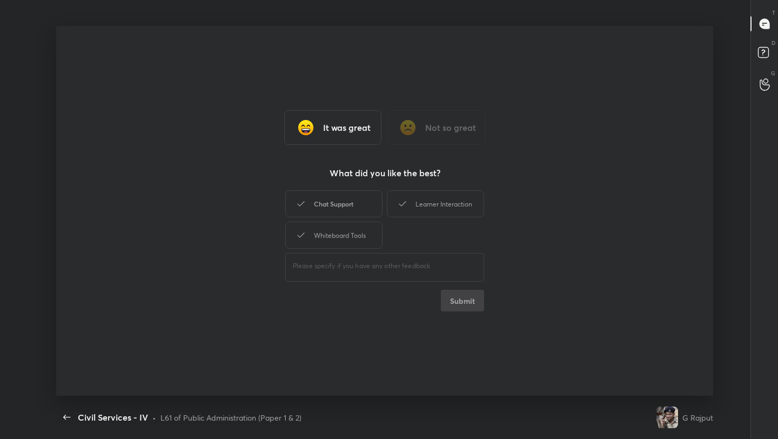
click at [356, 207] on div "Chat Support" at bounding box center [333, 203] width 97 height 27
click at [423, 204] on div "Learner Interaction" at bounding box center [435, 203] width 97 height 27
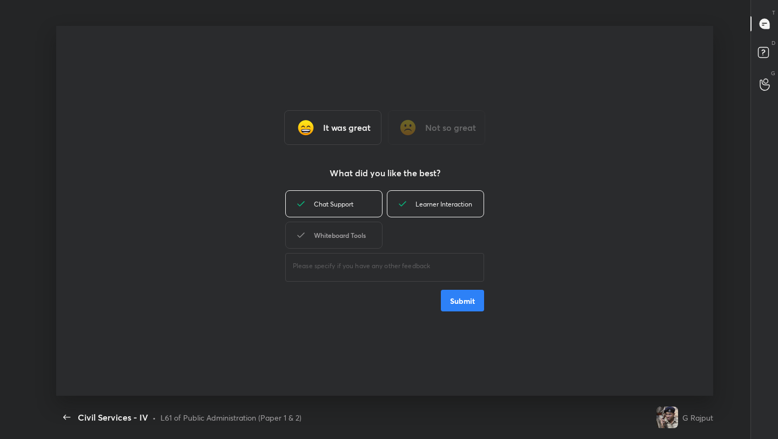
click at [377, 228] on div "Whiteboard Tools" at bounding box center [333, 235] width 97 height 27
click at [451, 291] on button "Submit" at bounding box center [462, 301] width 43 height 22
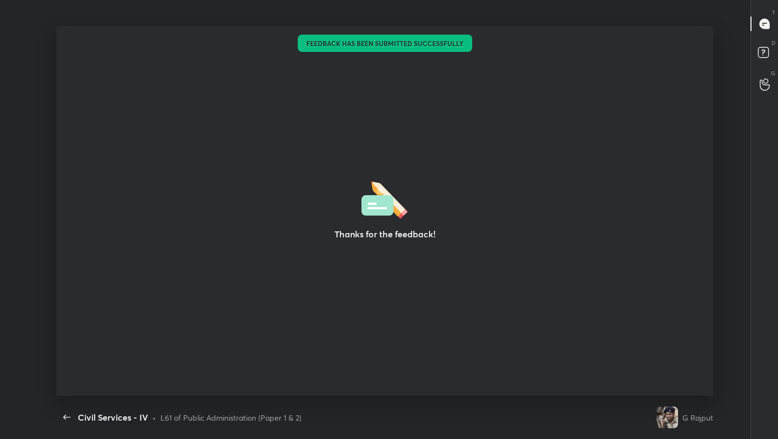
type textarea "x"
